Goal: Transaction & Acquisition: Purchase product/service

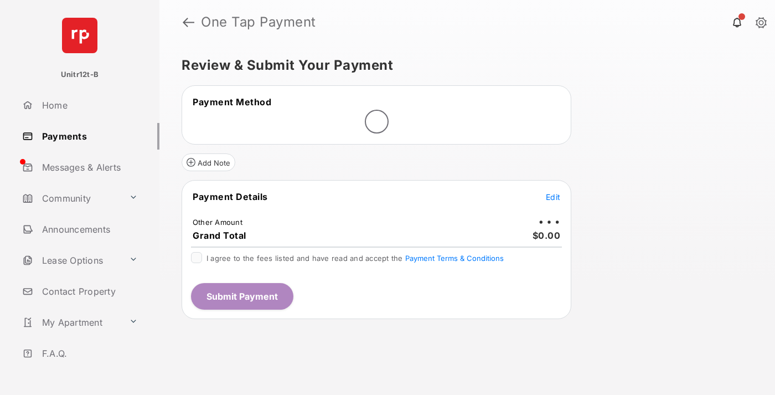
click at [553, 197] on span "Edit" at bounding box center [553, 196] width 14 height 9
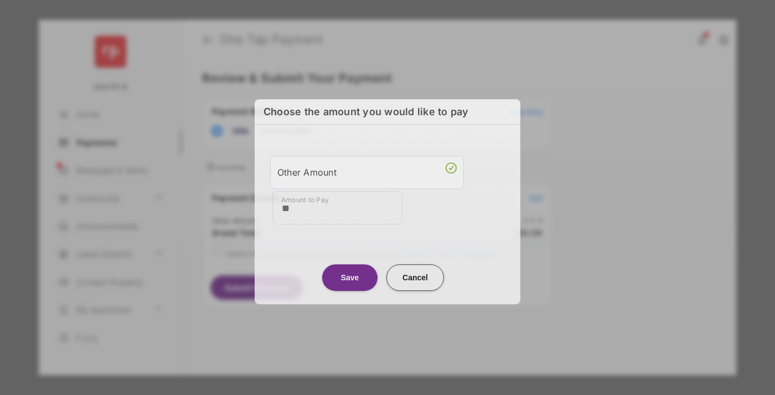
type input "**"
click at [350, 274] on button "Save" at bounding box center [349, 277] width 55 height 27
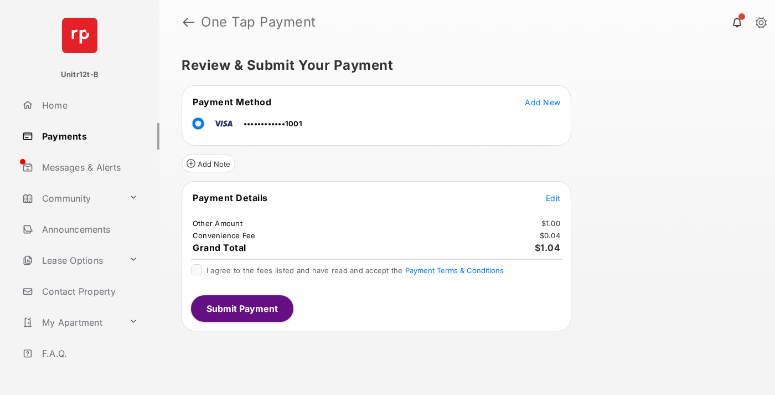
click at [553, 198] on span "Edit" at bounding box center [553, 197] width 14 height 9
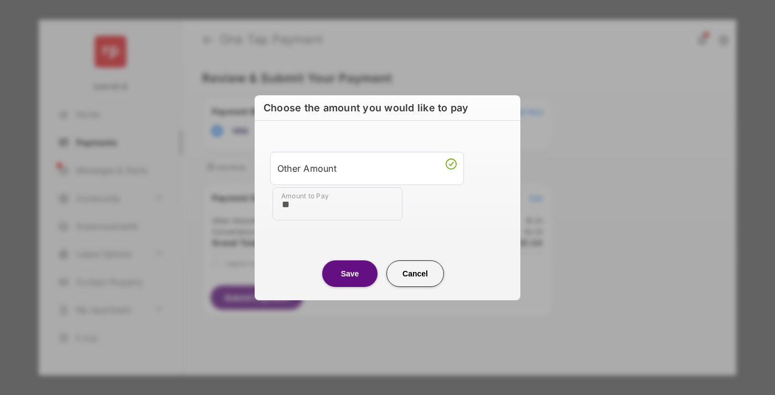
click at [350, 273] on button "Save" at bounding box center [349, 273] width 55 height 27
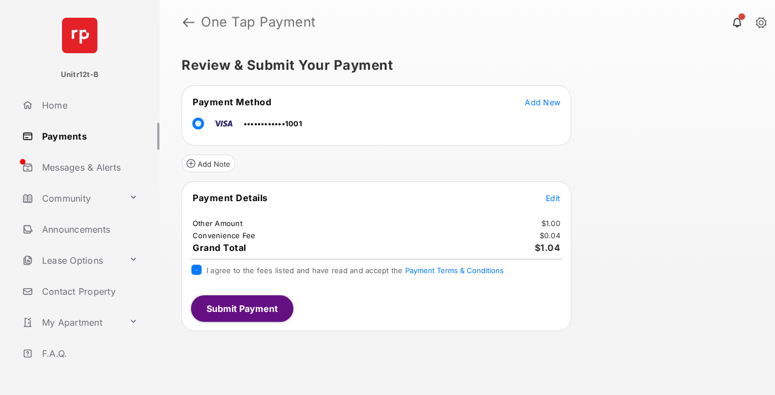
click at [241, 308] on button "Submit Payment" at bounding box center [242, 308] width 102 height 27
